Goal: Task Accomplishment & Management: Use online tool/utility

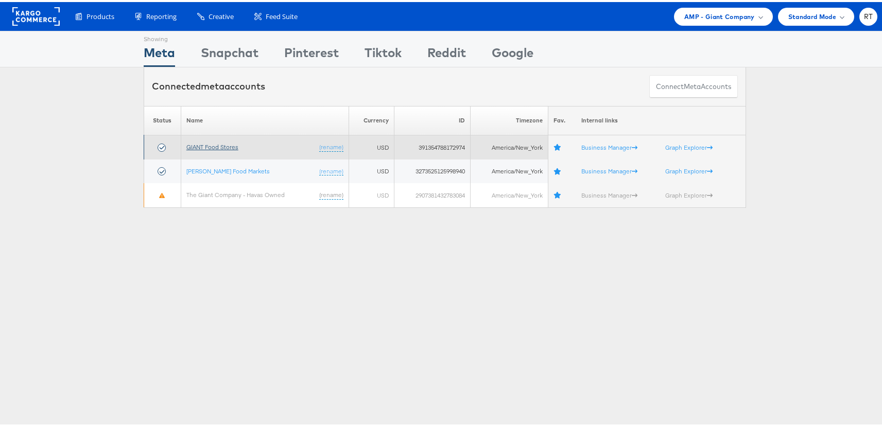
click at [209, 145] on link "GIANT Food Stores" at bounding box center [212, 145] width 52 height 8
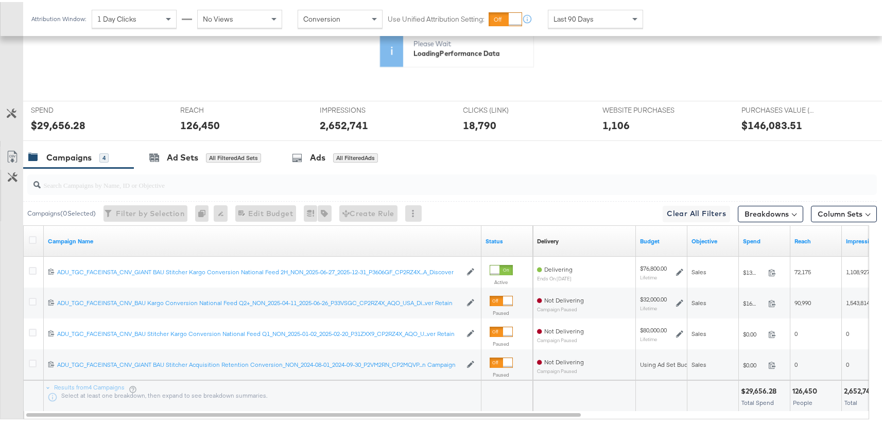
scroll to position [269, 0]
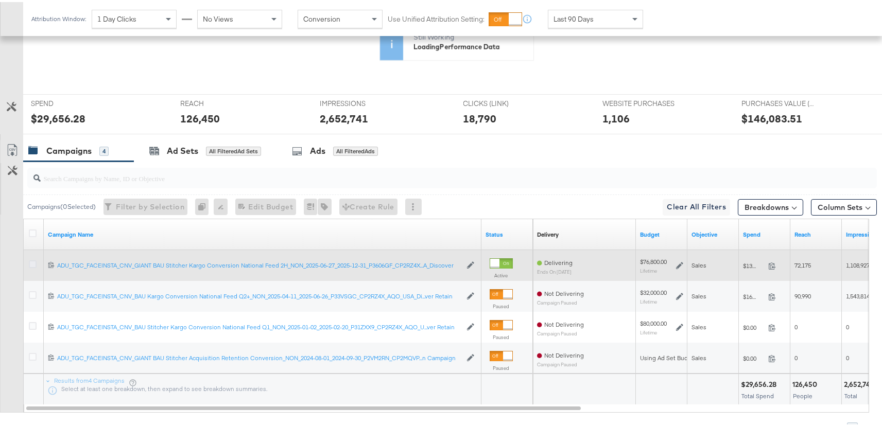
click at [30, 262] on icon at bounding box center [33, 262] width 8 height 8
click at [0, 0] on input "checkbox" at bounding box center [0, 0] width 0 height 0
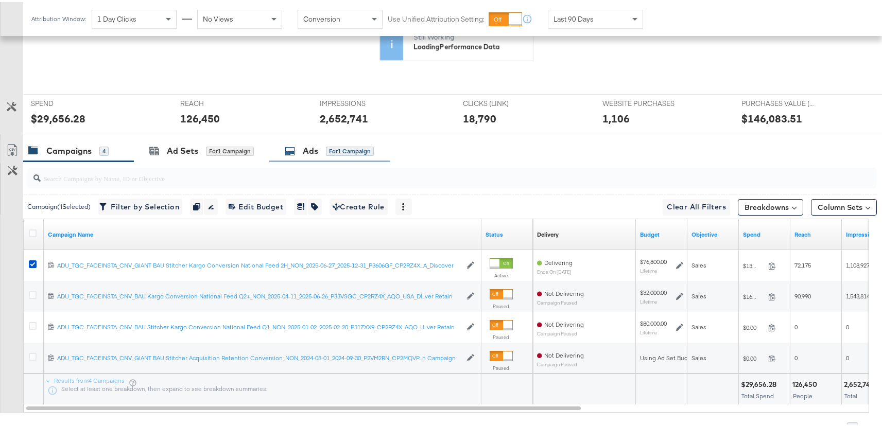
click at [313, 145] on div "Ads" at bounding box center [310, 149] width 15 height 12
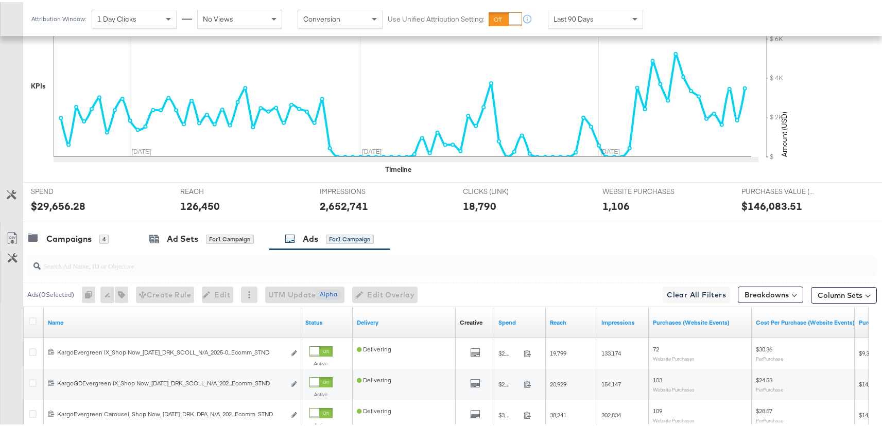
scroll to position [357, 0]
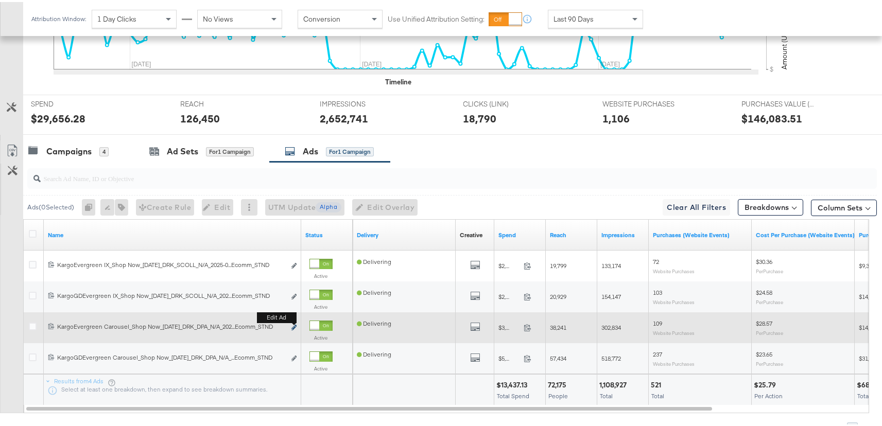
click at [292, 324] on icon "link" at bounding box center [293, 326] width 5 height 6
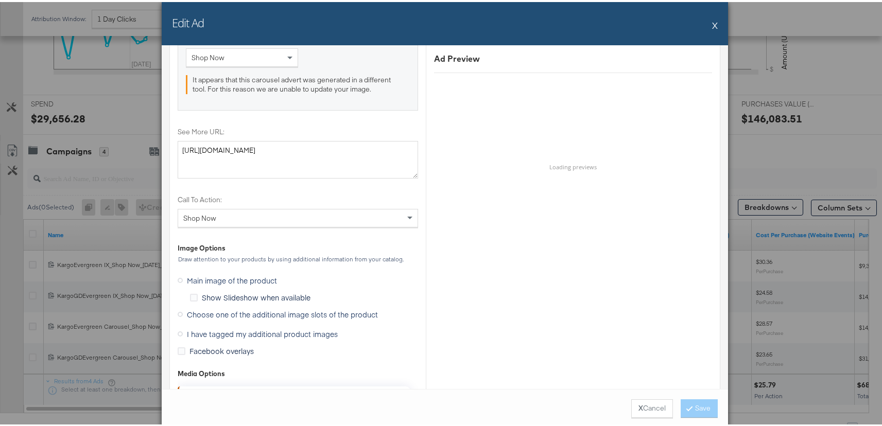
scroll to position [1216, 0]
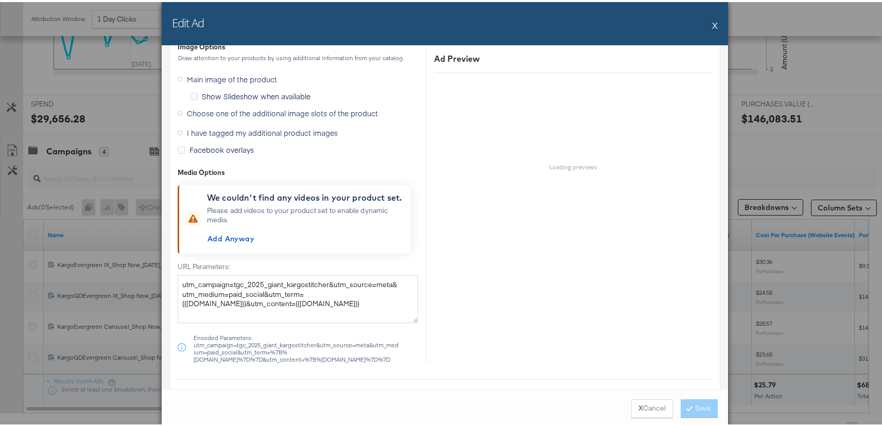
click at [274, 131] on span "I have tagged my additional product images" at bounding box center [262, 131] width 151 height 10
click at [0, 0] on input "I have tagged my additional product images" at bounding box center [0, 0] width 0 height 0
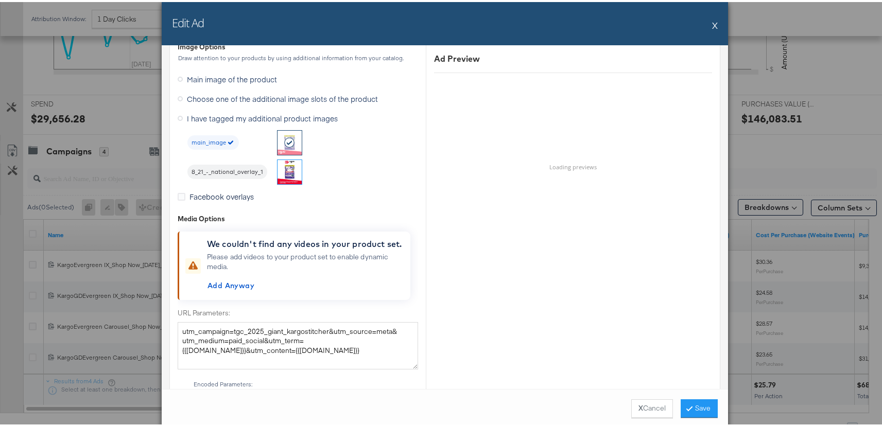
click at [283, 171] on img at bounding box center [290, 170] width 24 height 24
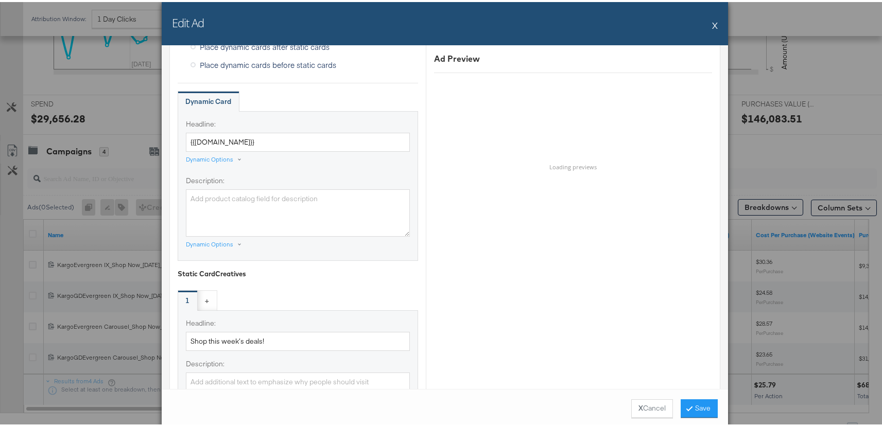
scroll to position [543, 0]
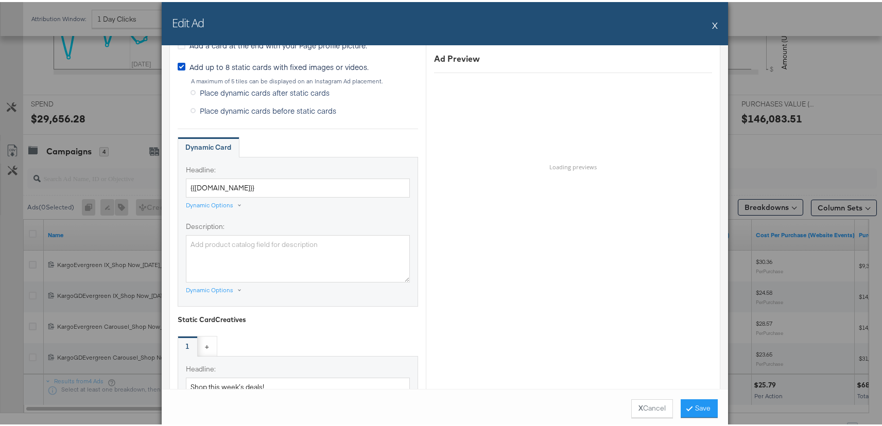
click at [502, 215] on div "Ad Preview Loading previews" at bounding box center [573, 339] width 294 height 1482
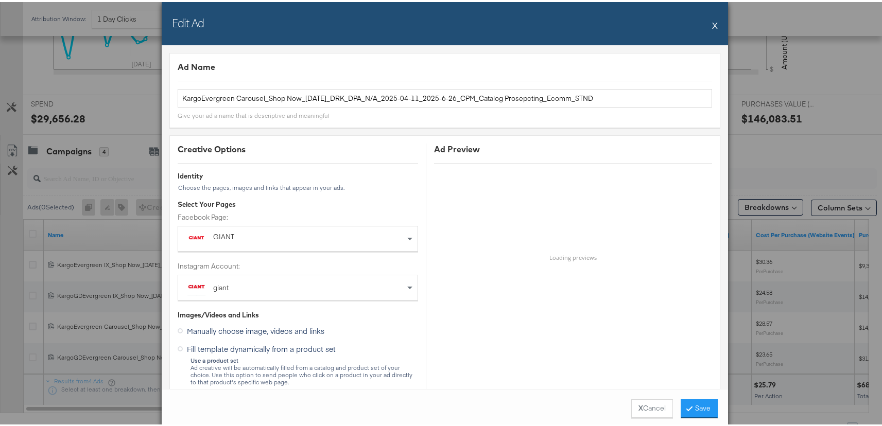
scroll to position [207, 0]
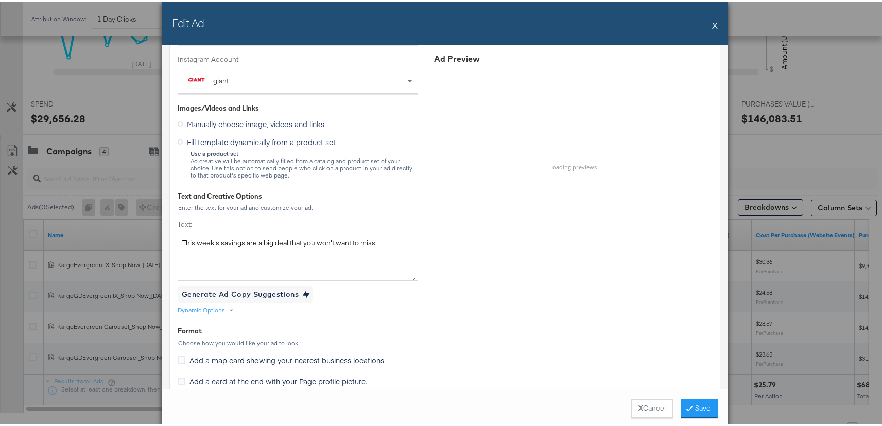
click at [712, 22] on button "X" at bounding box center [715, 23] width 6 height 21
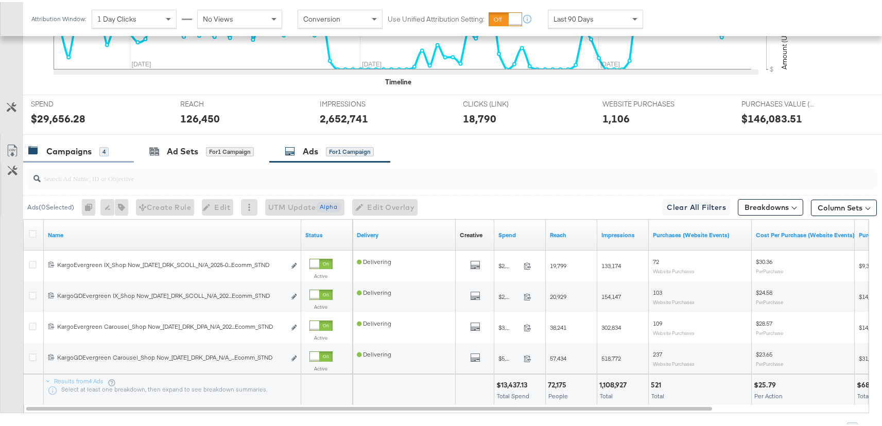
click at [118, 154] on div "Campaigns 4" at bounding box center [78, 150] width 111 height 22
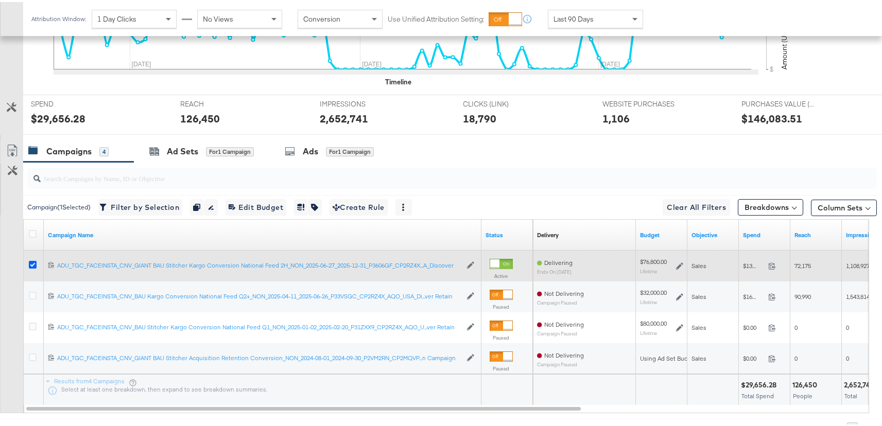
click at [35, 264] on icon at bounding box center [33, 263] width 8 height 8
click at [0, 0] on input "checkbox" at bounding box center [0, 0] width 0 height 0
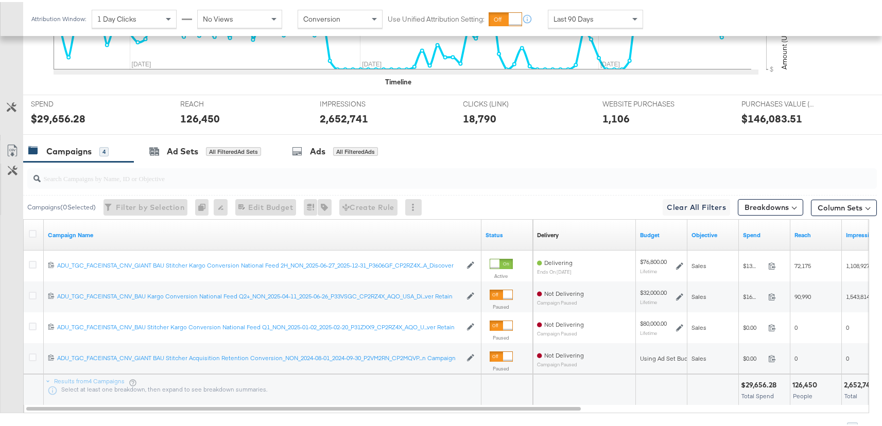
drag, startPoint x: 35, startPoint y: 297, endPoint x: 138, endPoint y: 209, distance: 135.2
click at [35, 297] on icon at bounding box center [33, 294] width 8 height 8
click at [0, 0] on input "checkbox" at bounding box center [0, 0] width 0 height 0
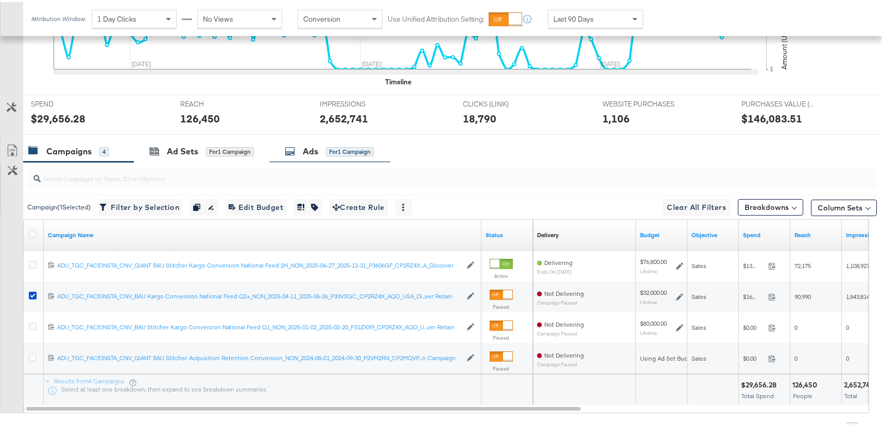
click at [349, 148] on div "for 1 Campaign" at bounding box center [350, 149] width 48 height 9
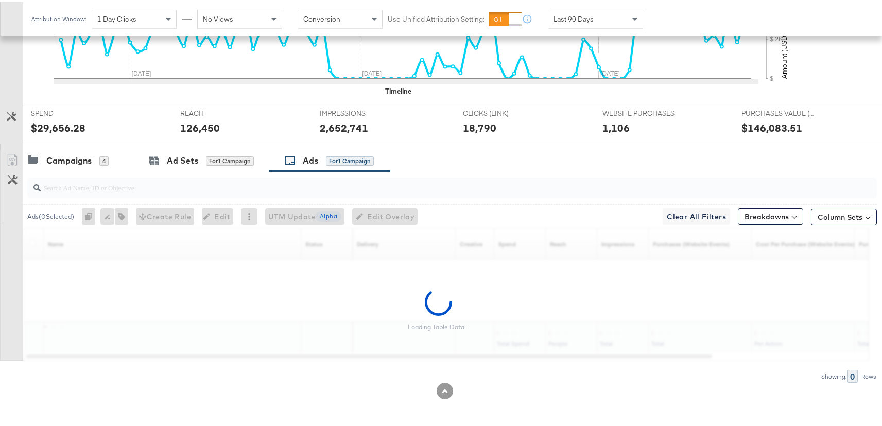
scroll to position [357, 0]
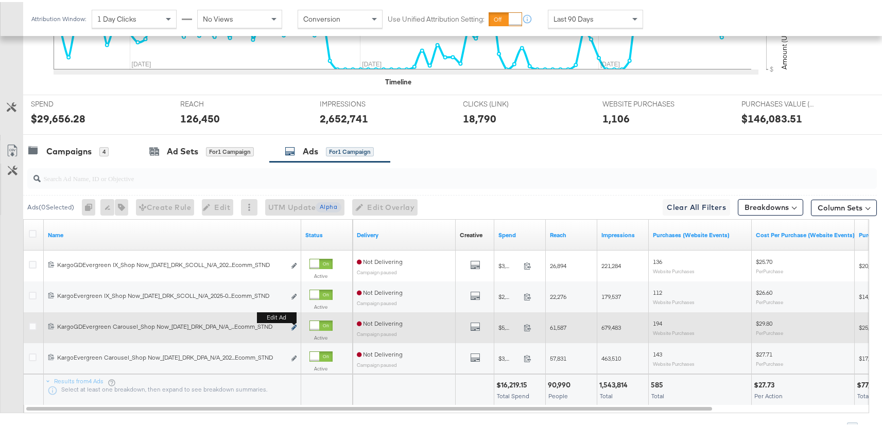
click at [294, 323] on button "Edit ad" at bounding box center [294, 326] width 6 height 11
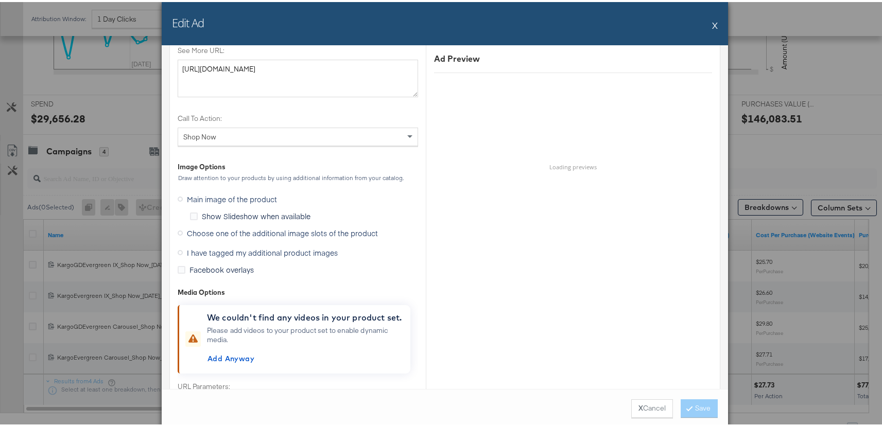
scroll to position [1204, 0]
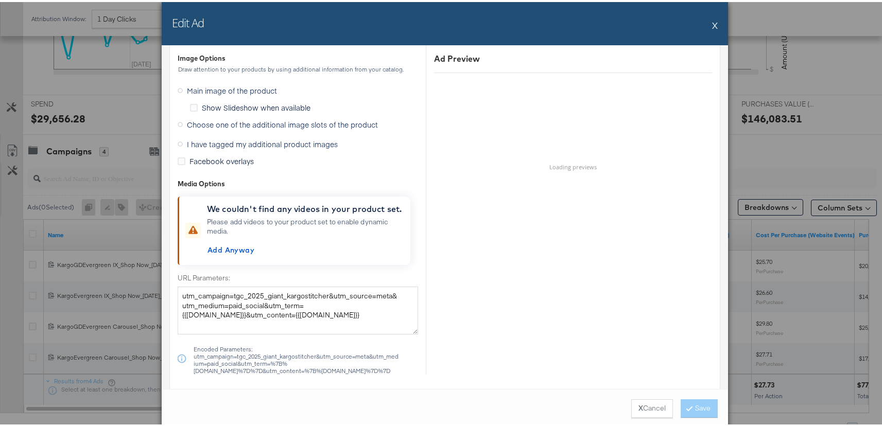
click at [224, 124] on span "Choose one of the additional image slots of the product" at bounding box center [282, 122] width 191 height 10
click at [0, 0] on input "Choose one of the additional image slots of the product" at bounding box center [0, 0] width 0 height 0
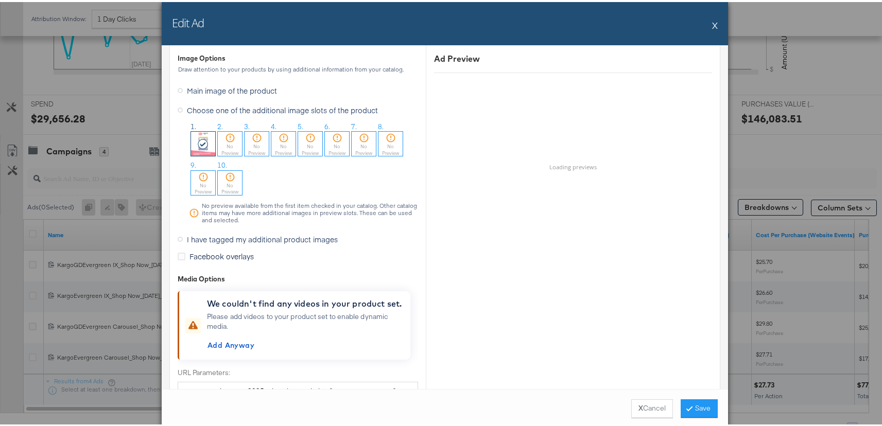
click at [224, 148] on div "No Preview" at bounding box center [230, 147] width 24 height 13
click at [712, 24] on button "X" at bounding box center [715, 23] width 6 height 21
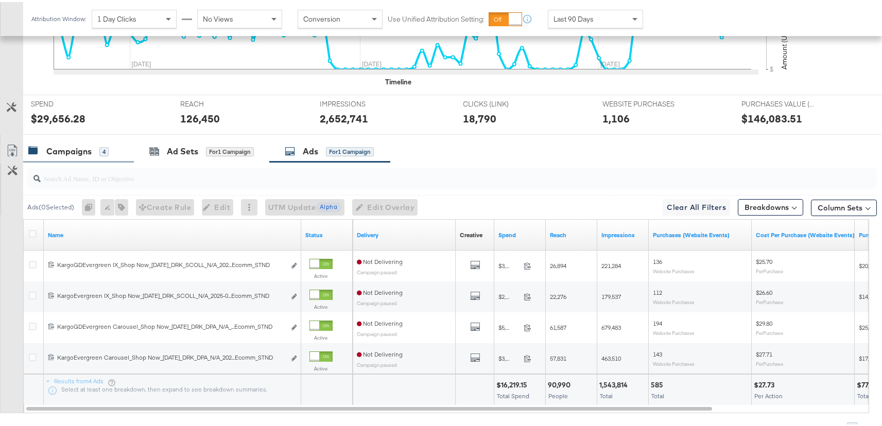
click at [94, 156] on div "Campaigns 4" at bounding box center [78, 150] width 111 height 22
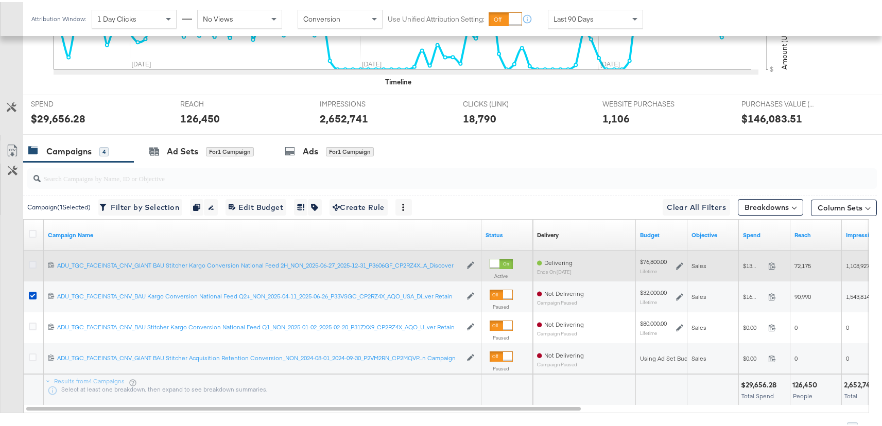
click at [33, 263] on icon at bounding box center [33, 263] width 8 height 8
click at [0, 0] on input "checkbox" at bounding box center [0, 0] width 0 height 0
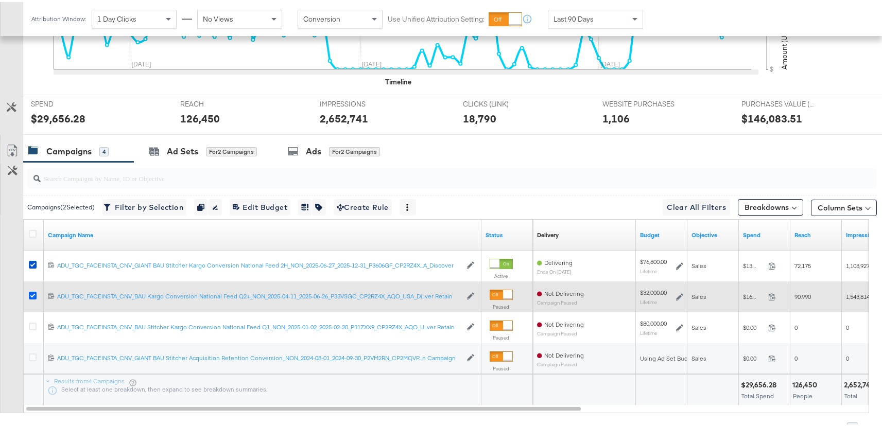
drag, startPoint x: 34, startPoint y: 294, endPoint x: 200, endPoint y: 189, distance: 196.0
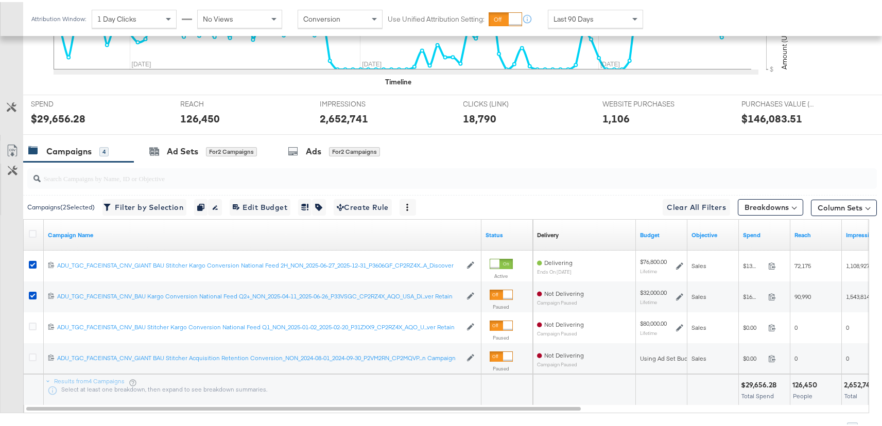
click at [34, 294] on icon at bounding box center [33, 294] width 8 height 8
click at [0, 0] on input "checkbox" at bounding box center [0, 0] width 0 height 0
click at [348, 154] on div "Ads for 1 Campaign" at bounding box center [329, 150] width 89 height 12
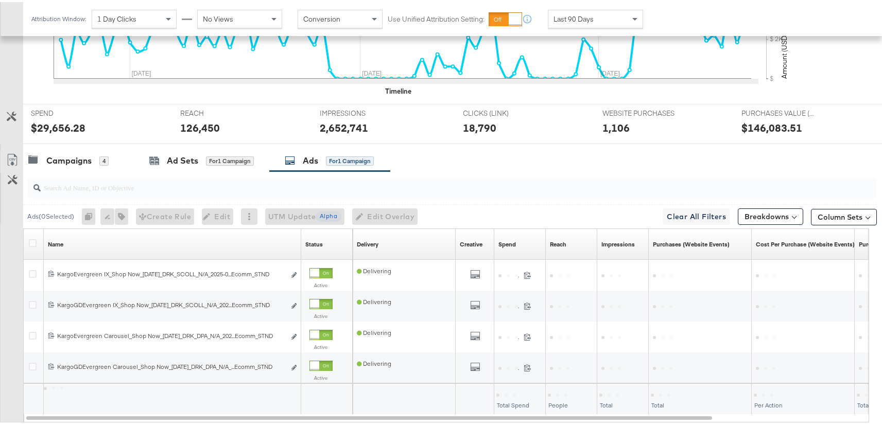
scroll to position [357, 0]
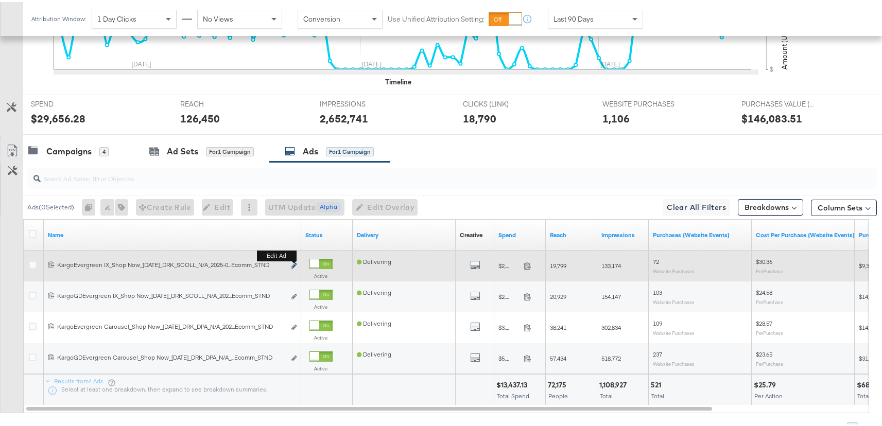
click at [294, 262] on icon "link" at bounding box center [293, 264] width 5 height 6
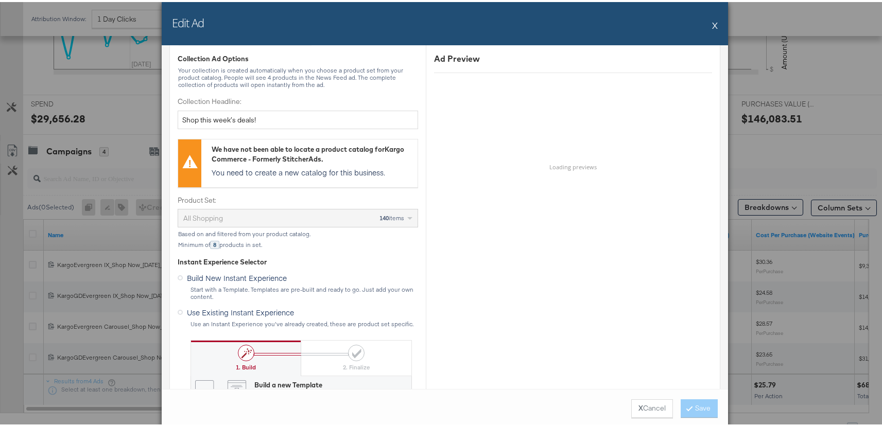
scroll to position [445, 0]
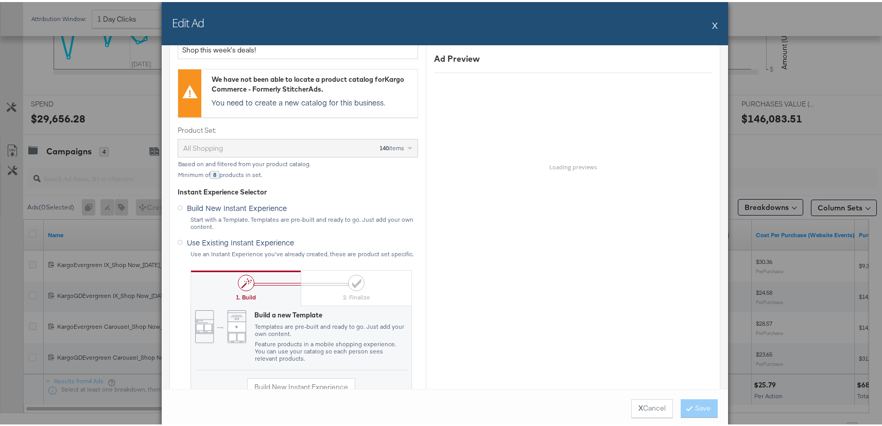
click at [712, 24] on button "X" at bounding box center [715, 23] width 6 height 21
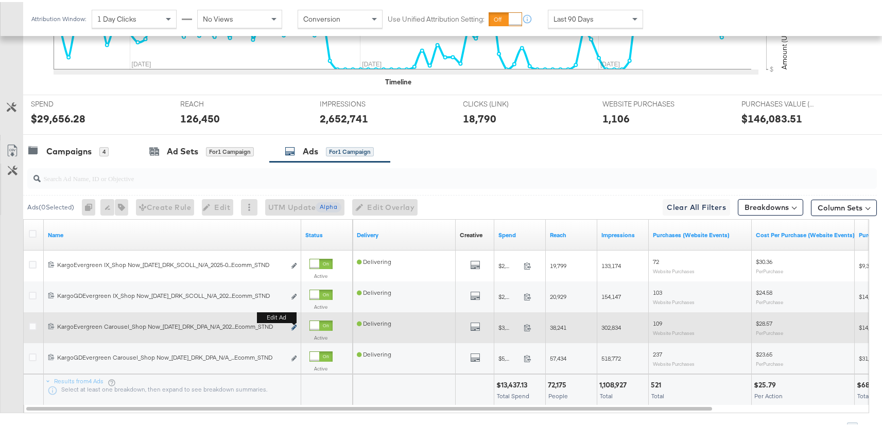
click at [293, 326] on icon "link" at bounding box center [293, 326] width 5 height 6
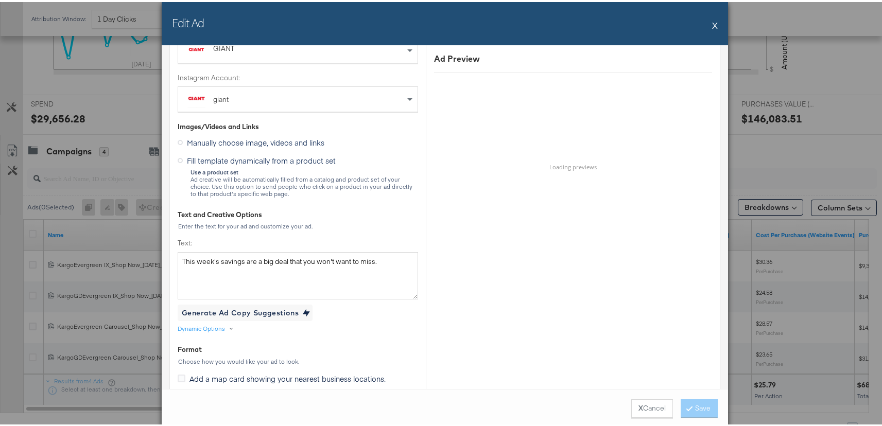
scroll to position [0, 0]
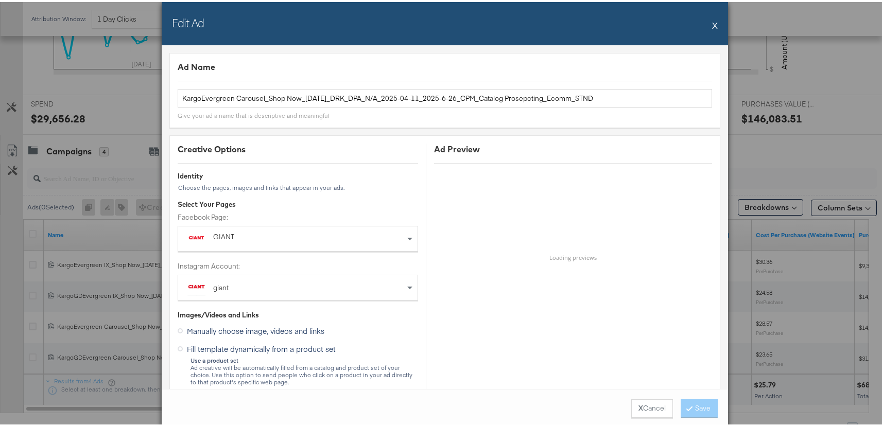
click at [712, 24] on button "X" at bounding box center [715, 23] width 6 height 21
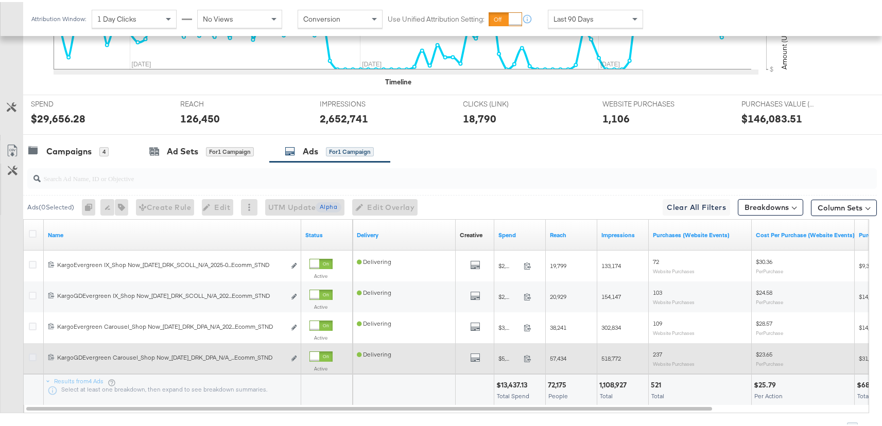
click at [32, 354] on icon at bounding box center [33, 356] width 8 height 8
click at [0, 0] on input "checkbox" at bounding box center [0, 0] width 0 height 0
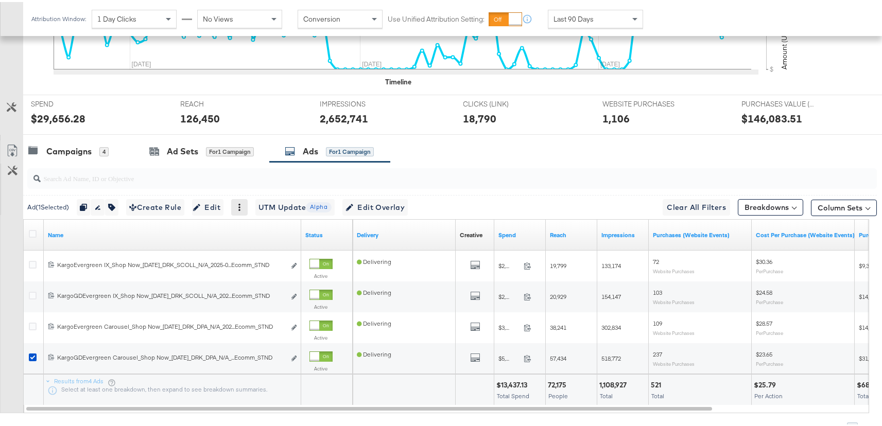
click at [243, 203] on icon at bounding box center [239, 205] width 7 height 7
click at [446, 204] on div "Ad ( 1 Selected) Duplicate 1 ad Rename 1 ad Tags for 1 campaign Create Rule Edi…" at bounding box center [450, 205] width 854 height 24
click at [87, 203] on icon "button" at bounding box center [83, 205] width 7 height 7
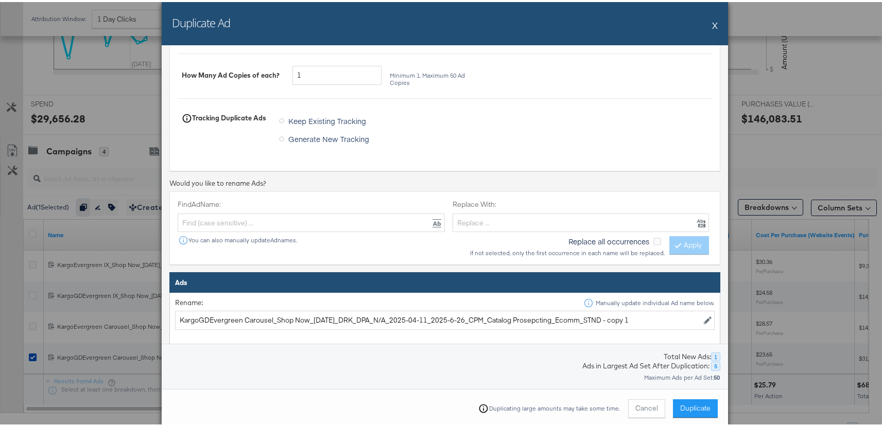
scroll to position [233, 0]
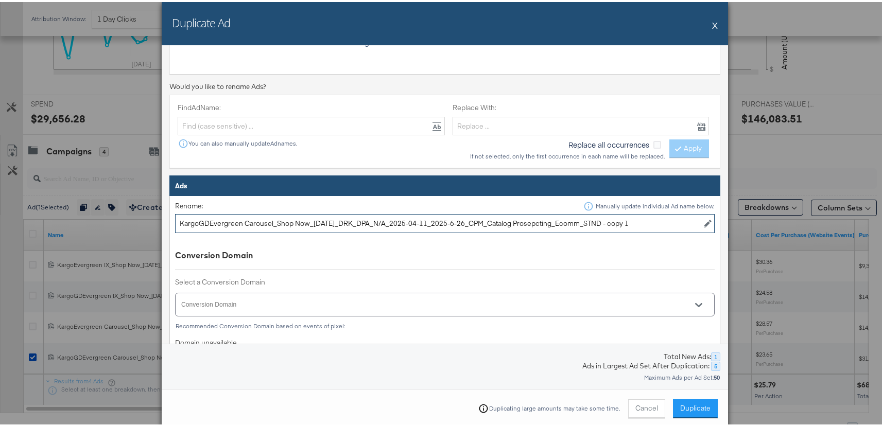
drag, startPoint x: 643, startPoint y: 223, endPoint x: 609, endPoint y: 224, distance: 34.5
click at [609, 224] on input "KargoGDEvergreen Carousel_Shop Now_2025-4-11_DRK_DPA_N/A_2025-04-11_2025-6-26_C…" at bounding box center [445, 221] width 540 height 19
type input "Preview - KargoGDEvergreen Carousel_Shop Now_2025-4-11_DRK_DPA_N/A_2025-04-11_2…"
click at [695, 407] on span "Duplicate" at bounding box center [695, 407] width 30 height 10
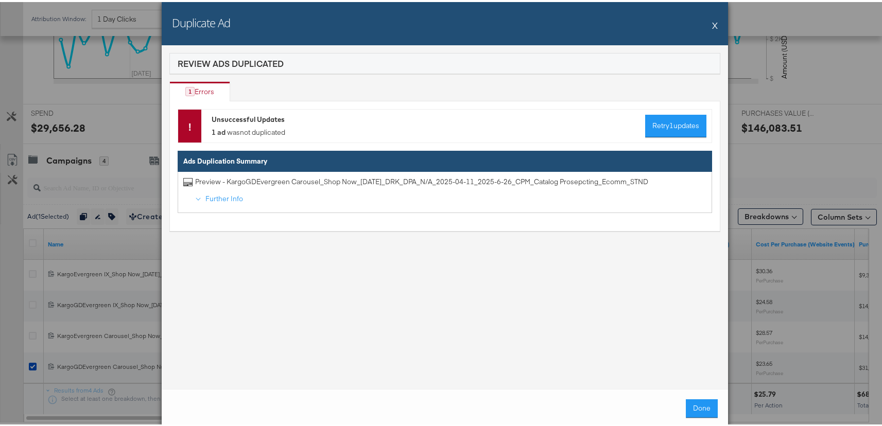
scroll to position [357, 0]
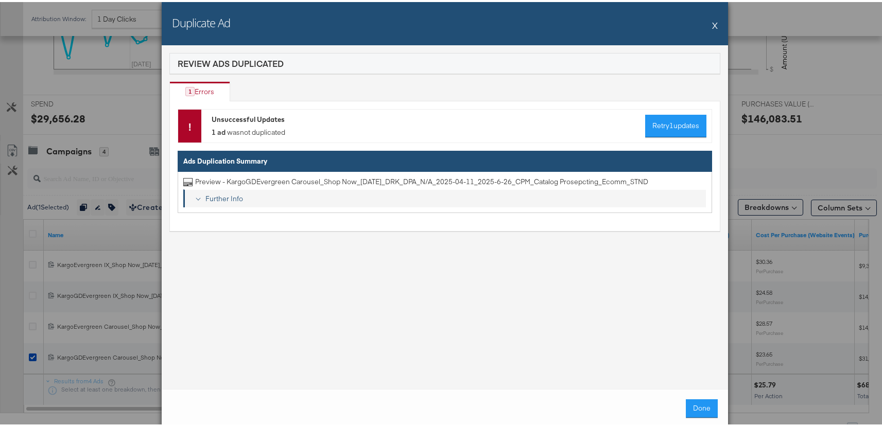
click at [209, 198] on div "Further Info" at bounding box center [451, 197] width 501 height 10
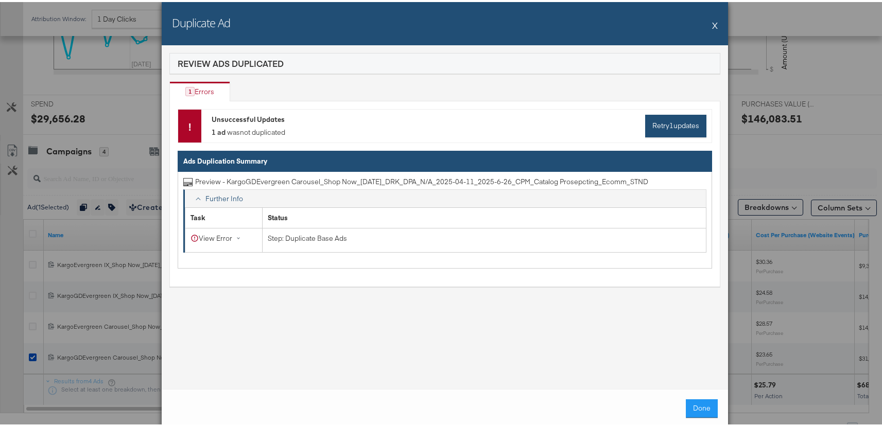
click at [676, 132] on button "Retry 1 updates" at bounding box center [675, 124] width 61 height 23
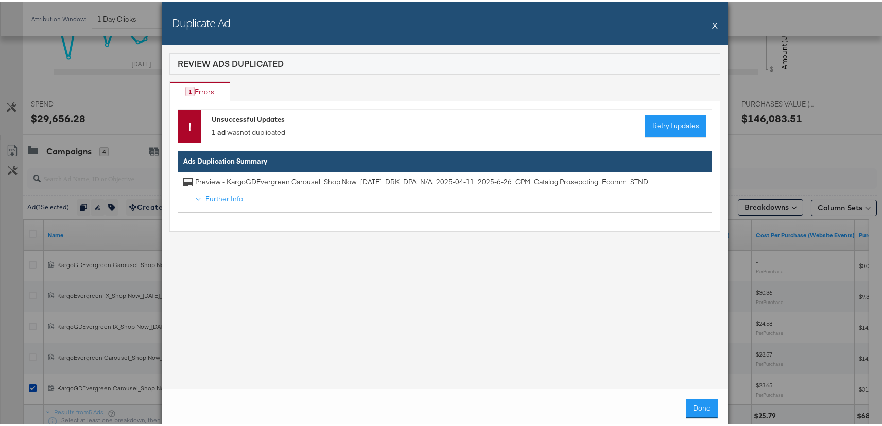
click at [713, 24] on button "X" at bounding box center [715, 23] width 6 height 21
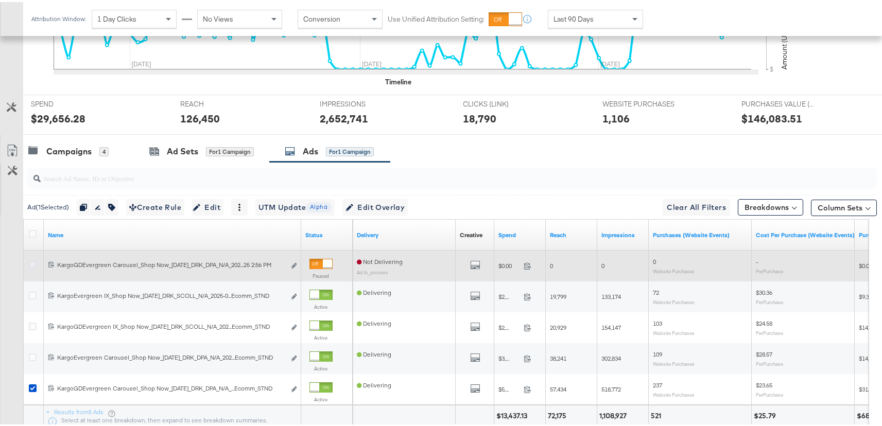
click at [32, 262] on icon at bounding box center [33, 263] width 8 height 8
click at [0, 0] on input "checkbox" at bounding box center [0, 0] width 0 height 0
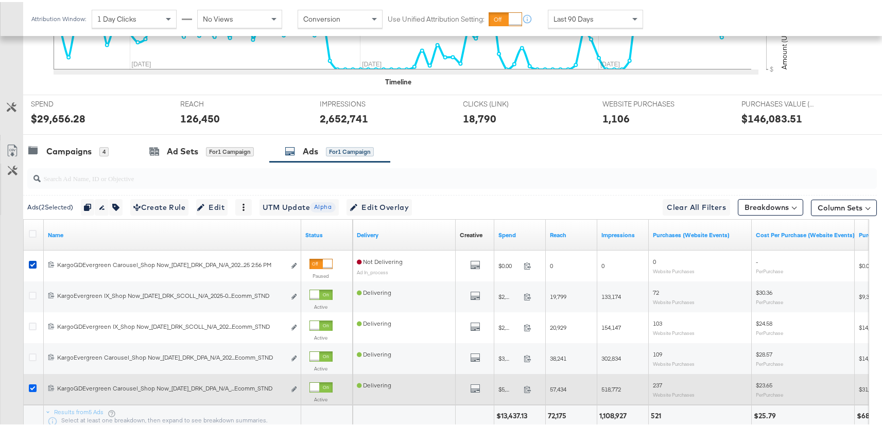
click at [31, 387] on icon at bounding box center [33, 387] width 8 height 8
click at [0, 0] on input "checkbox" at bounding box center [0, 0] width 0 height 0
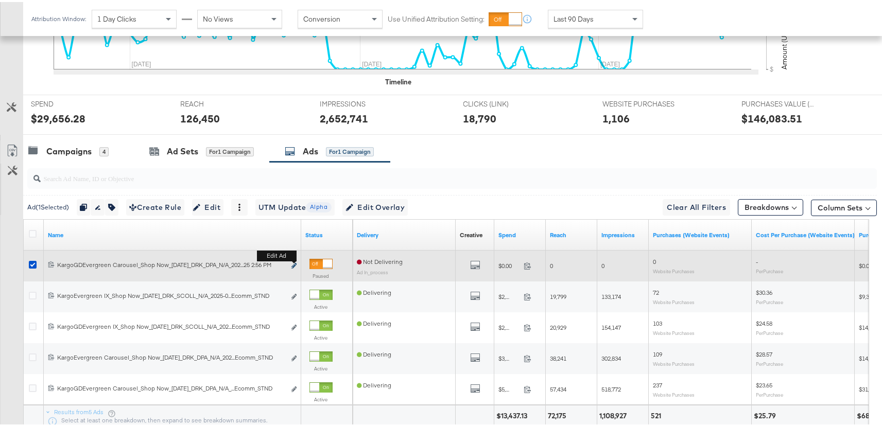
click at [295, 264] on icon "link" at bounding box center [293, 264] width 5 height 6
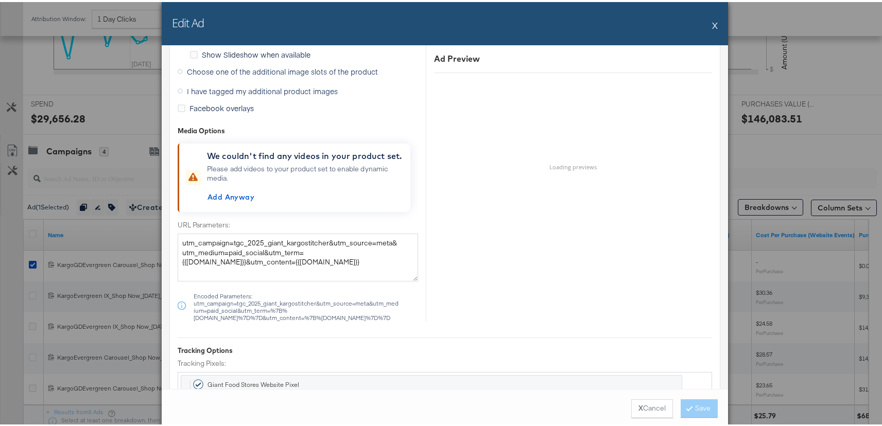
scroll to position [1255, 0]
click at [231, 70] on span "Choose one of the additional image slots of the product" at bounding box center [282, 71] width 191 height 10
click at [0, 0] on input "Choose one of the additional image slots of the product" at bounding box center [0, 0] width 0 height 0
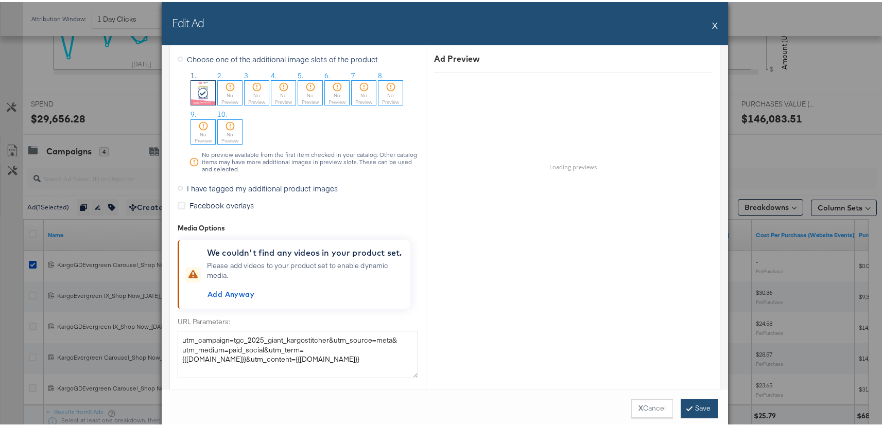
click at [697, 407] on button "Save" at bounding box center [699, 407] width 37 height 19
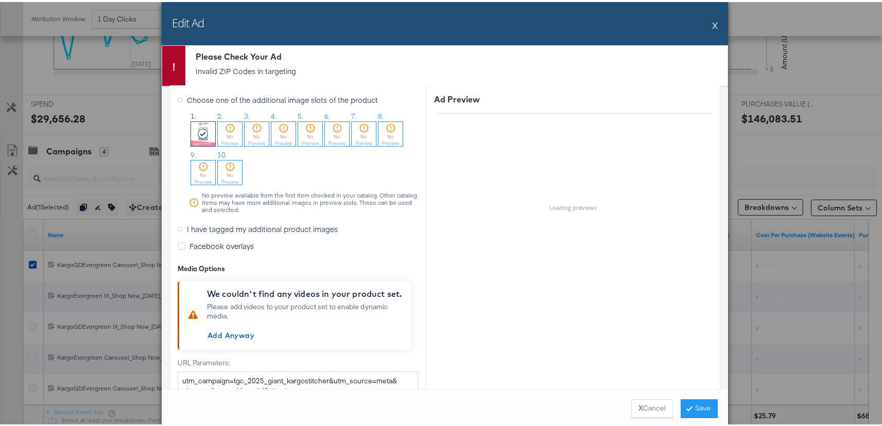
click at [712, 24] on button "X" at bounding box center [715, 23] width 6 height 21
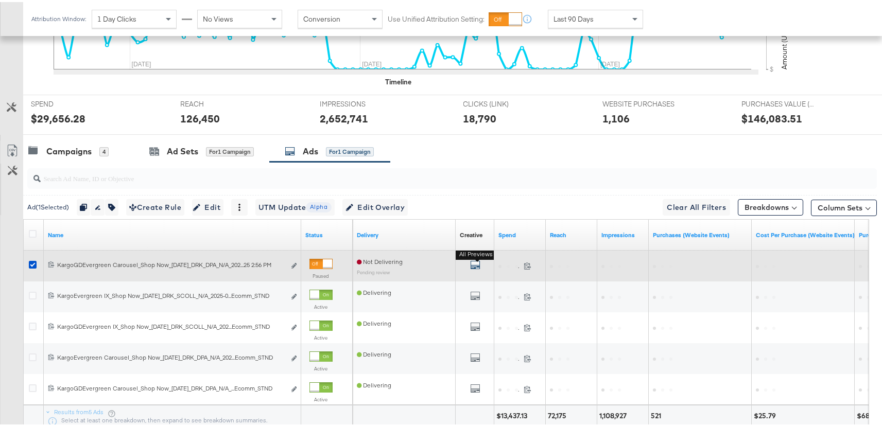
click at [477, 260] on icon "default" at bounding box center [475, 263] width 10 height 10
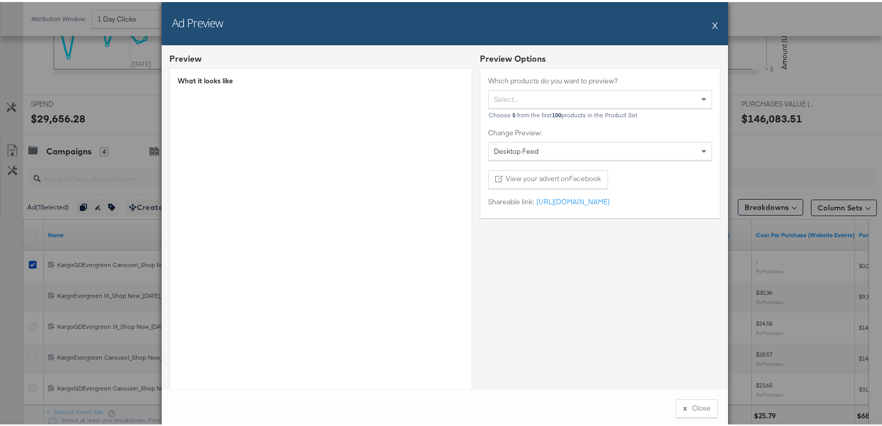
click at [712, 21] on button "X" at bounding box center [715, 23] width 6 height 21
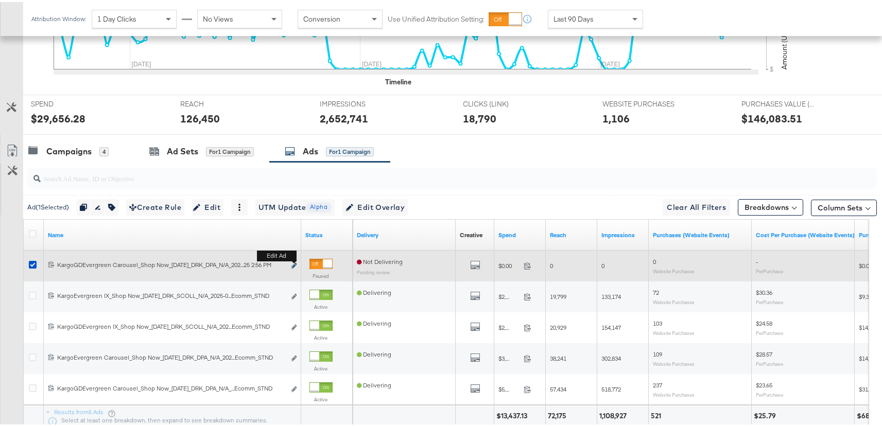
click at [294, 264] on icon "link" at bounding box center [293, 264] width 5 height 6
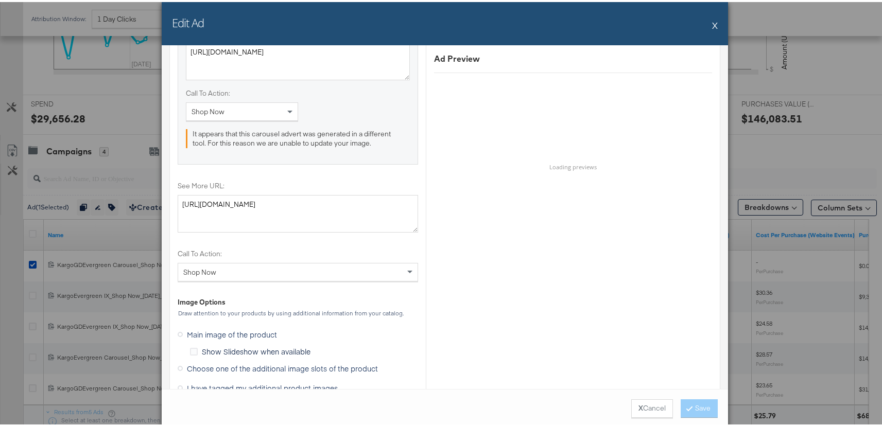
scroll to position [1177, 0]
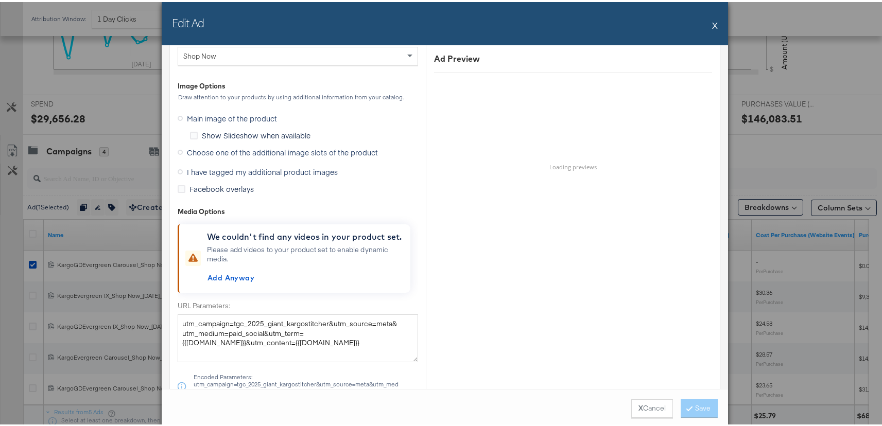
click at [224, 154] on span "Choose one of the additional image slots of the product" at bounding box center [282, 150] width 191 height 10
click at [0, 0] on input "Choose one of the additional image slots of the product" at bounding box center [0, 0] width 0 height 0
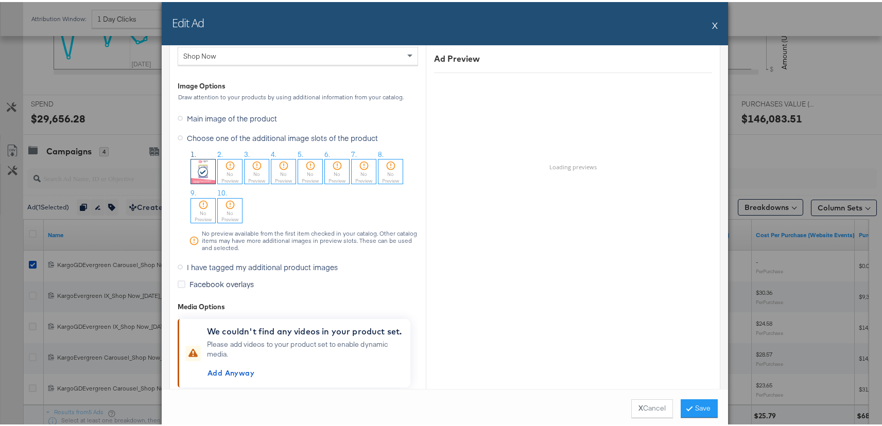
click at [198, 166] on icon at bounding box center [203, 170] width 11 height 10
click at [693, 407] on button "Save" at bounding box center [699, 407] width 37 height 19
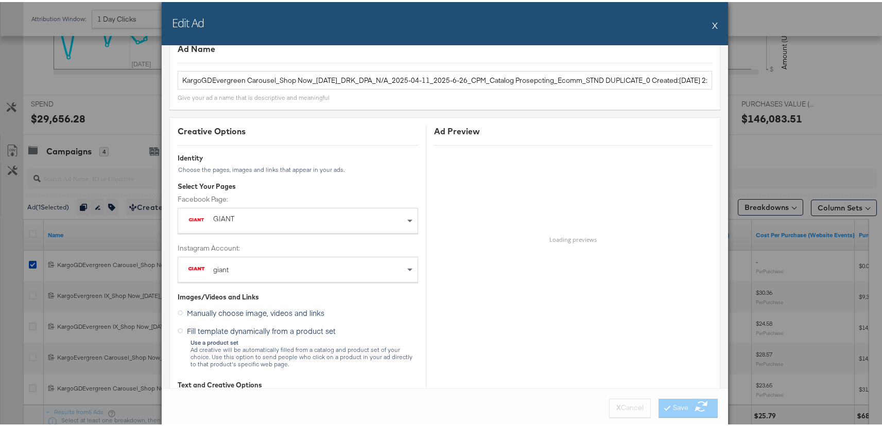
scroll to position [0, 0]
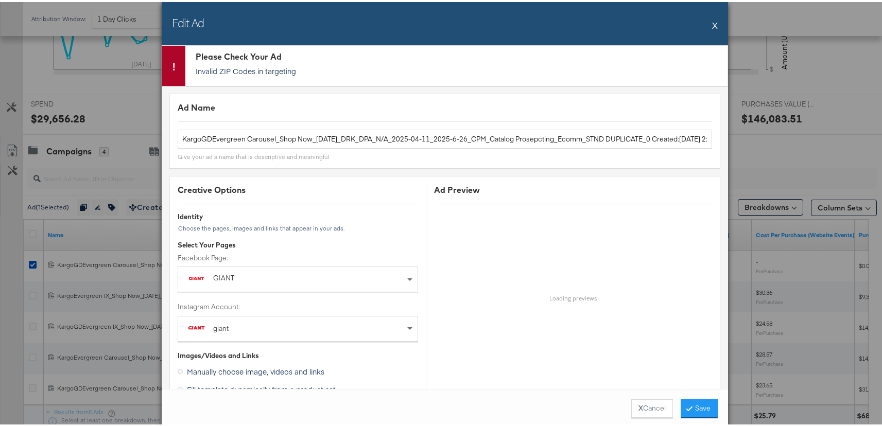
click at [712, 23] on button "X" at bounding box center [715, 23] width 6 height 21
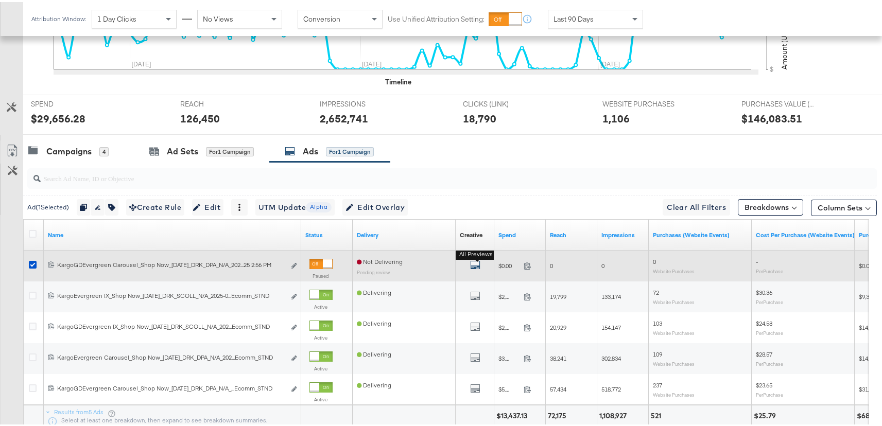
click at [474, 261] on icon "default" at bounding box center [475, 263] width 10 height 10
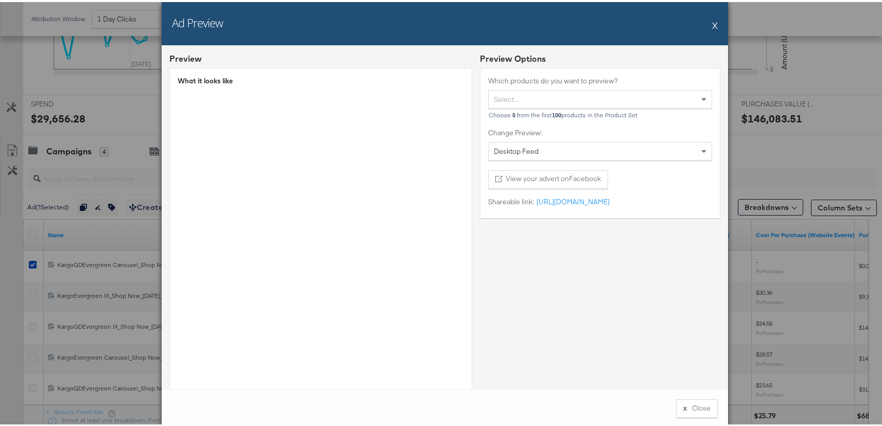
click at [712, 22] on button "X" at bounding box center [715, 23] width 6 height 21
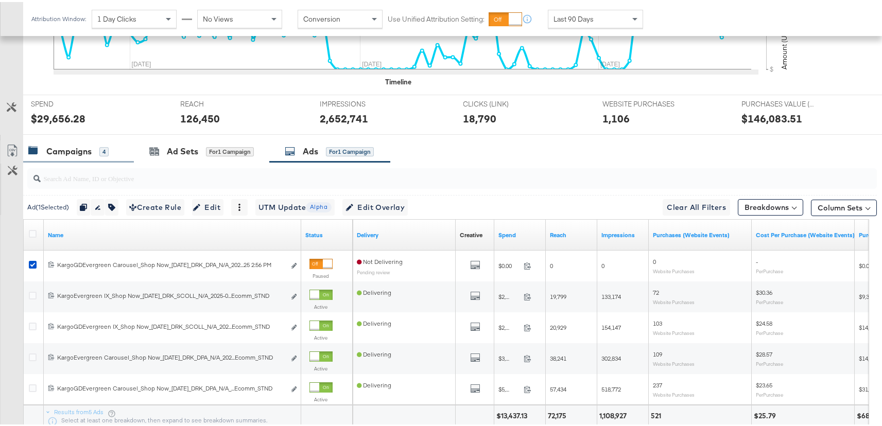
click at [84, 156] on div "Campaigns 4" at bounding box center [78, 150] width 111 height 22
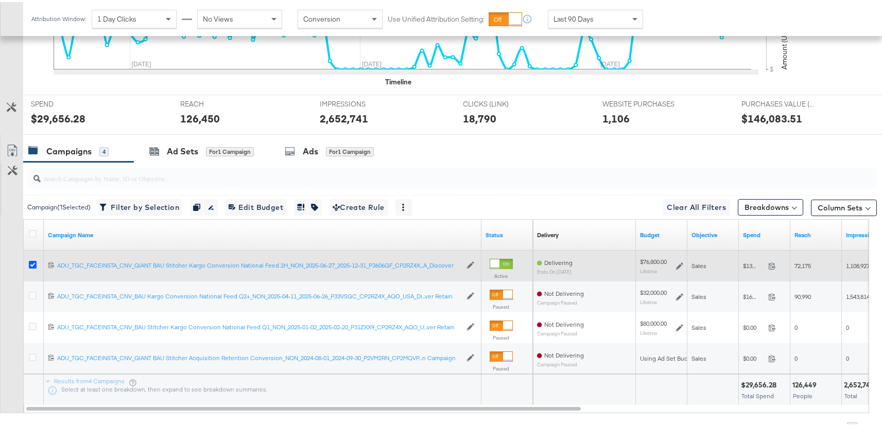
click at [33, 262] on icon at bounding box center [33, 263] width 8 height 8
click at [0, 0] on input "checkbox" at bounding box center [0, 0] width 0 height 0
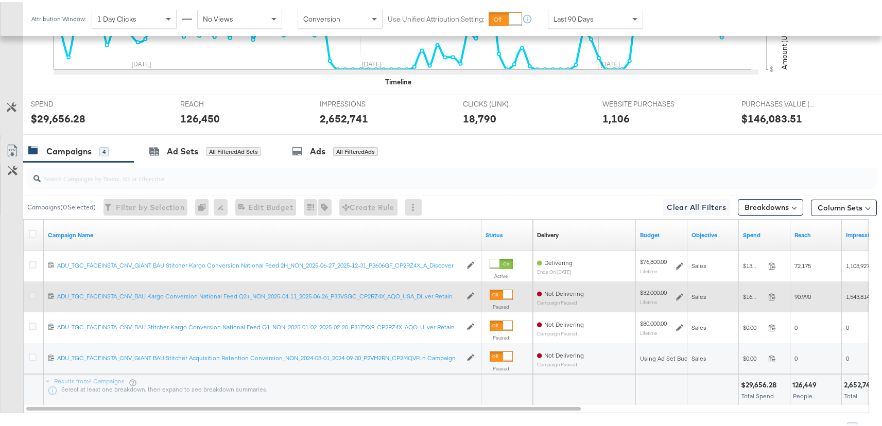
click at [33, 294] on icon at bounding box center [33, 294] width 8 height 8
click at [0, 0] on input "checkbox" at bounding box center [0, 0] width 0 height 0
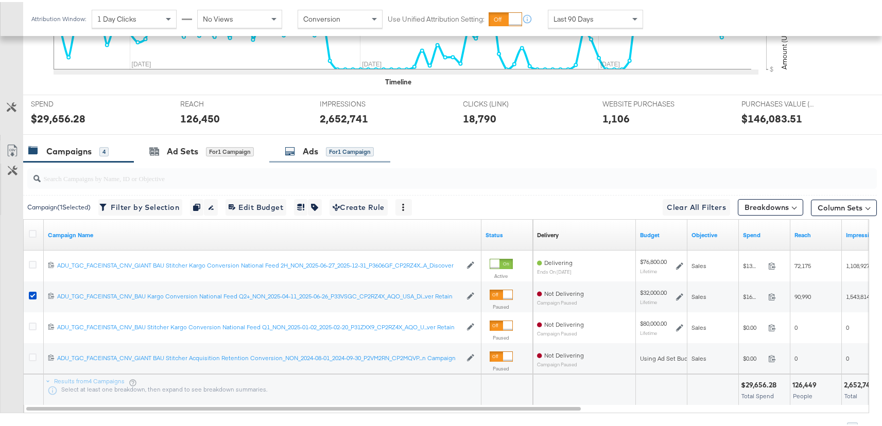
click at [353, 150] on div "for 1 Campaign" at bounding box center [350, 149] width 48 height 9
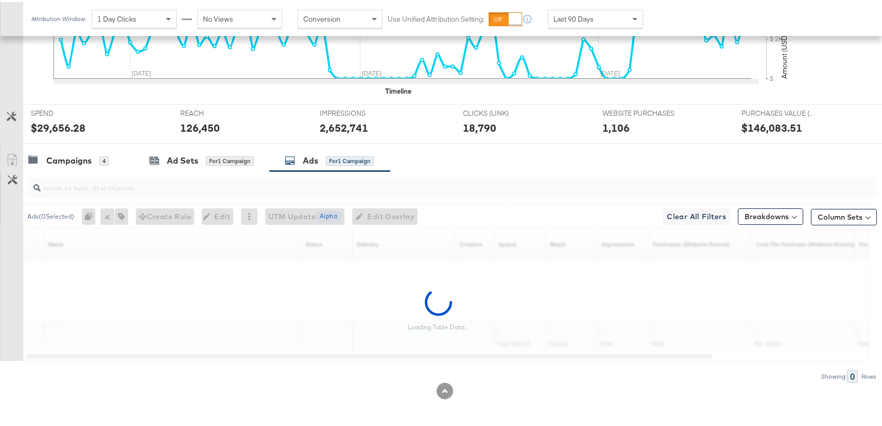
scroll to position [357, 0]
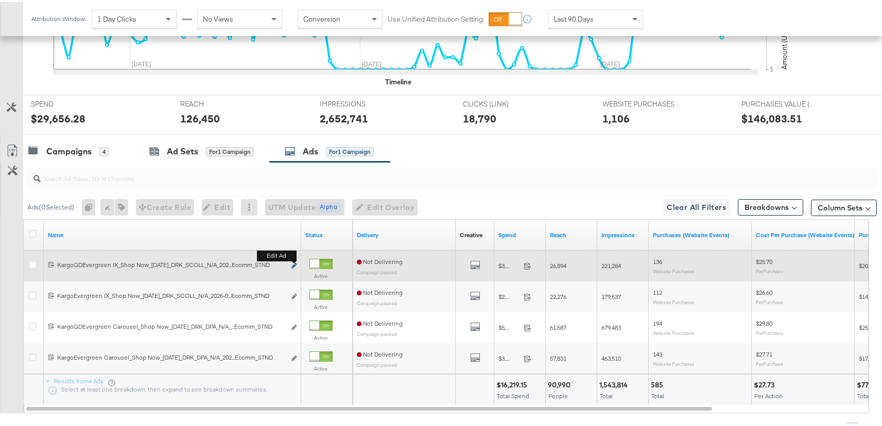
click at [294, 263] on icon "link" at bounding box center [293, 264] width 5 height 6
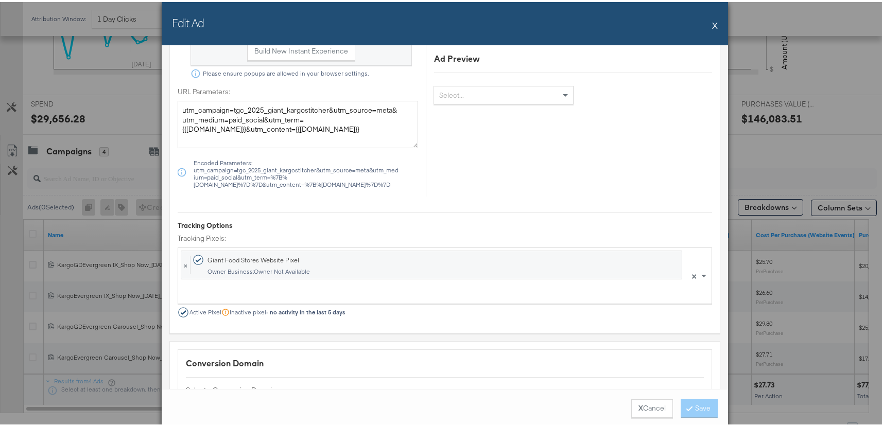
scroll to position [789, 0]
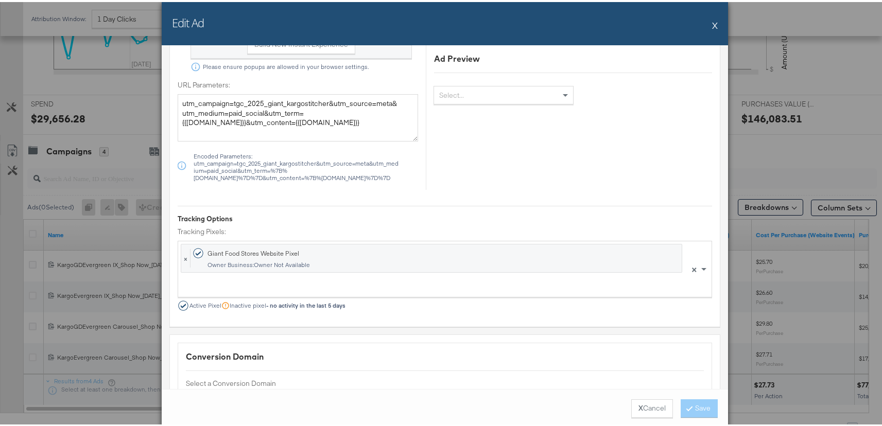
click at [712, 23] on button "X" at bounding box center [715, 23] width 6 height 21
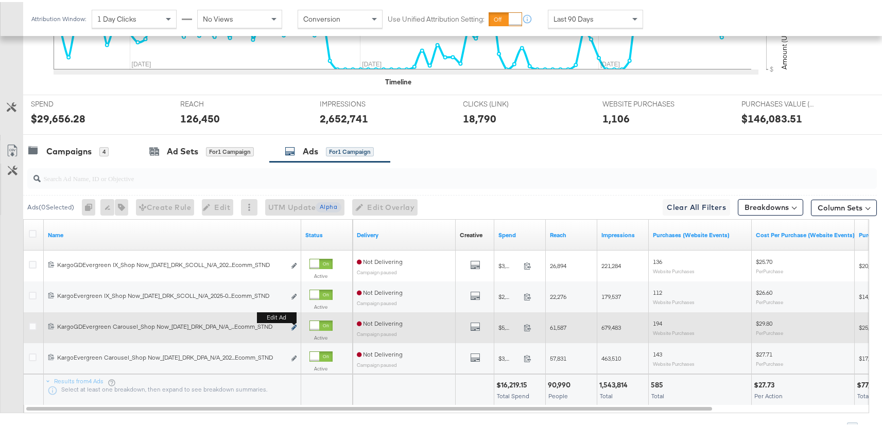
click at [294, 327] on icon "link" at bounding box center [293, 326] width 5 height 6
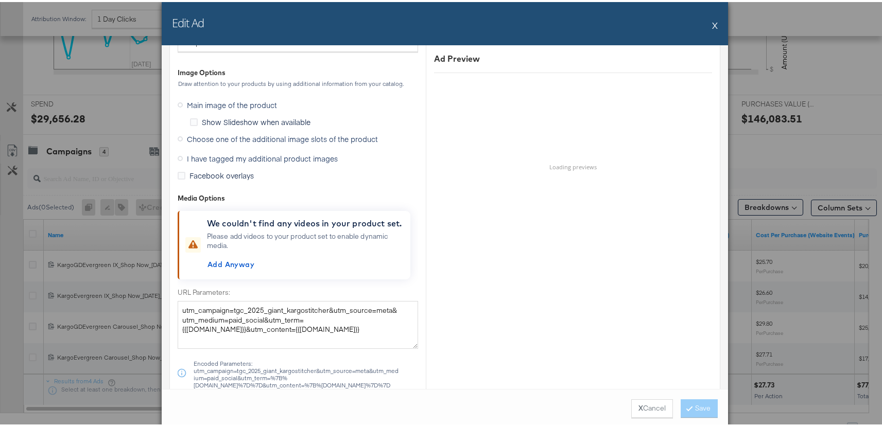
scroll to position [1178, 0]
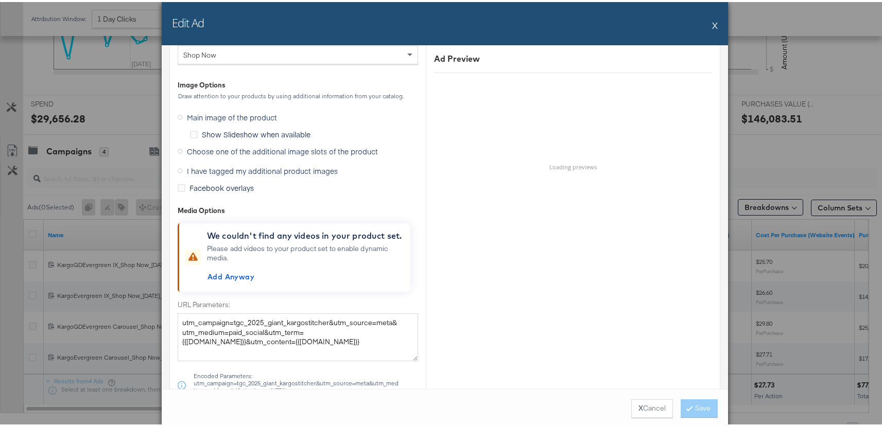
click at [252, 147] on span "Choose one of the additional image slots of the product" at bounding box center [282, 149] width 191 height 10
click at [0, 0] on input "Choose one of the additional image slots of the product" at bounding box center [0, 0] width 0 height 0
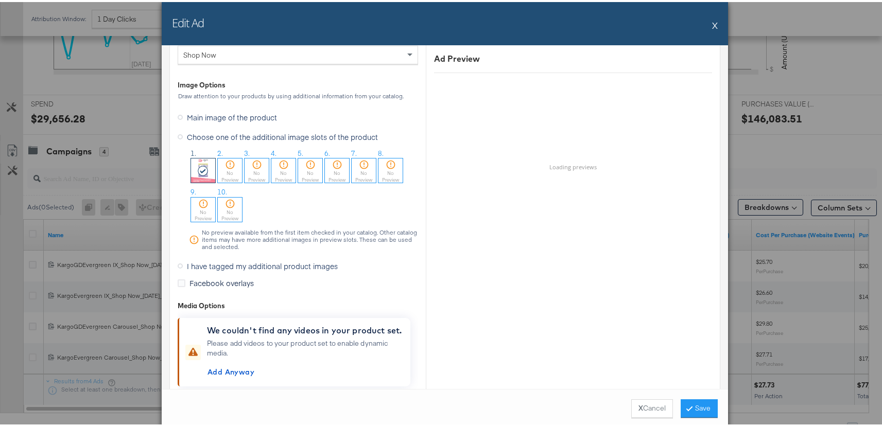
click at [191, 167] on div at bounding box center [203, 169] width 24 height 24
click at [703, 408] on button "Save" at bounding box center [699, 407] width 37 height 19
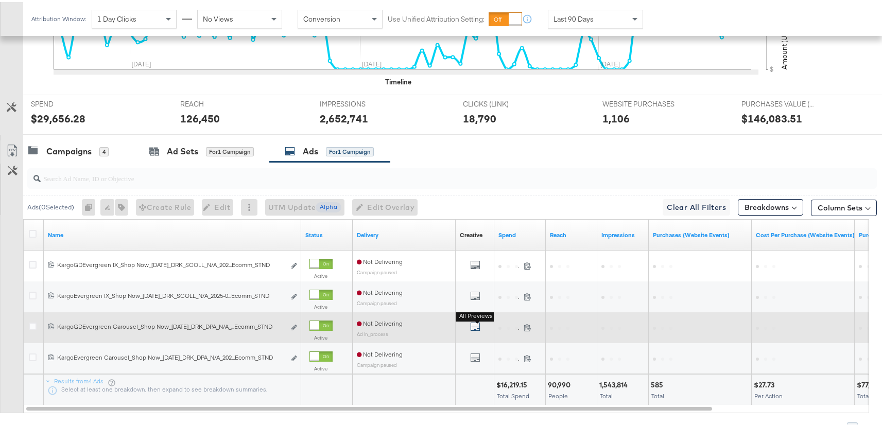
click at [476, 322] on icon "default" at bounding box center [475, 325] width 10 height 10
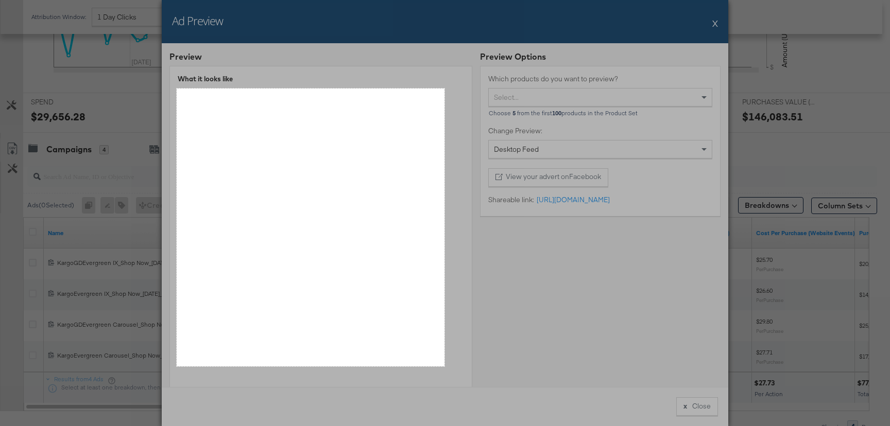
drag, startPoint x: 177, startPoint y: 89, endPoint x: 444, endPoint y: 366, distance: 385.7
click at [444, 366] on div "520 X 540" at bounding box center [456, 61] width 913 height 836
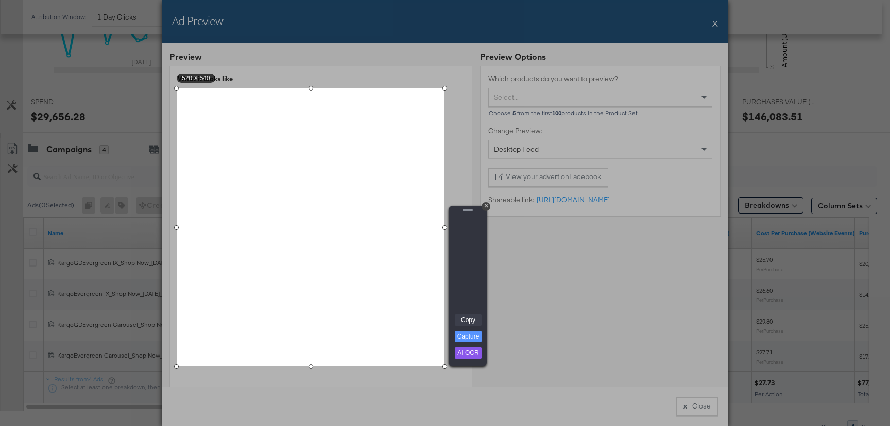
click at [465, 323] on link "Copy" at bounding box center [468, 320] width 27 height 11
